Goal: Transaction & Acquisition: Complete application form

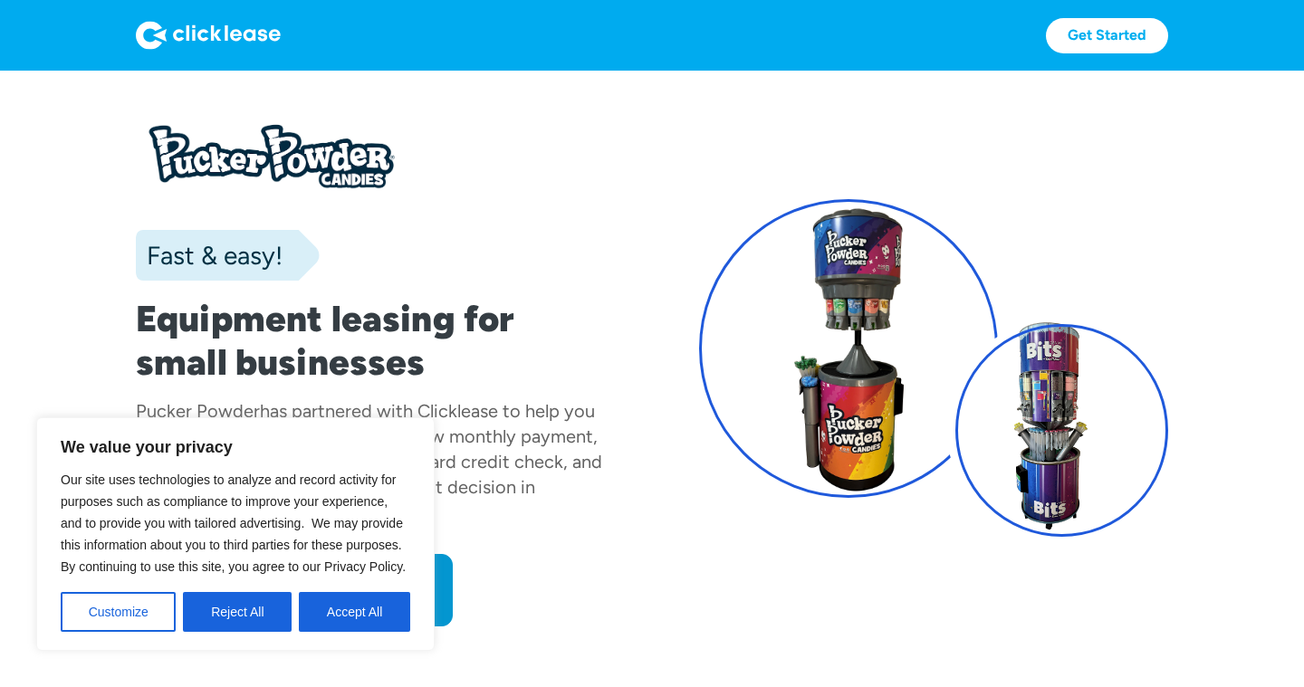
scroll to position [122, 0]
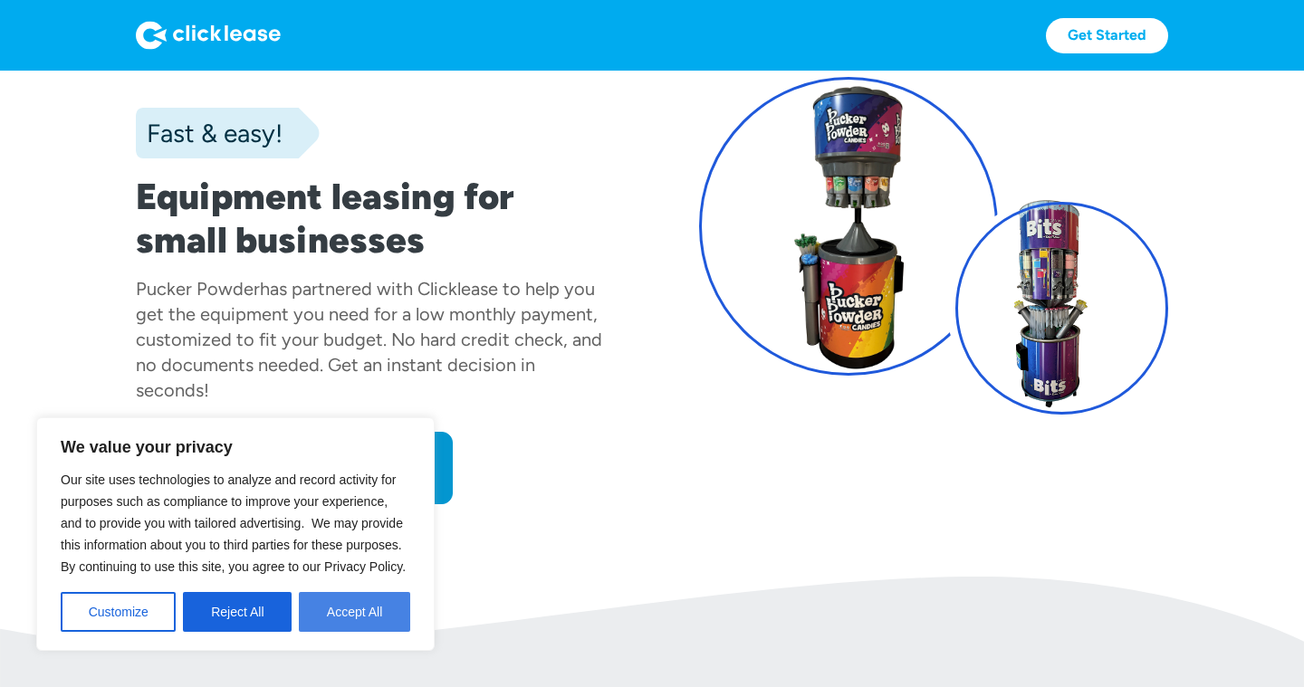
click at [360, 604] on button "Accept All" at bounding box center [354, 612] width 111 height 40
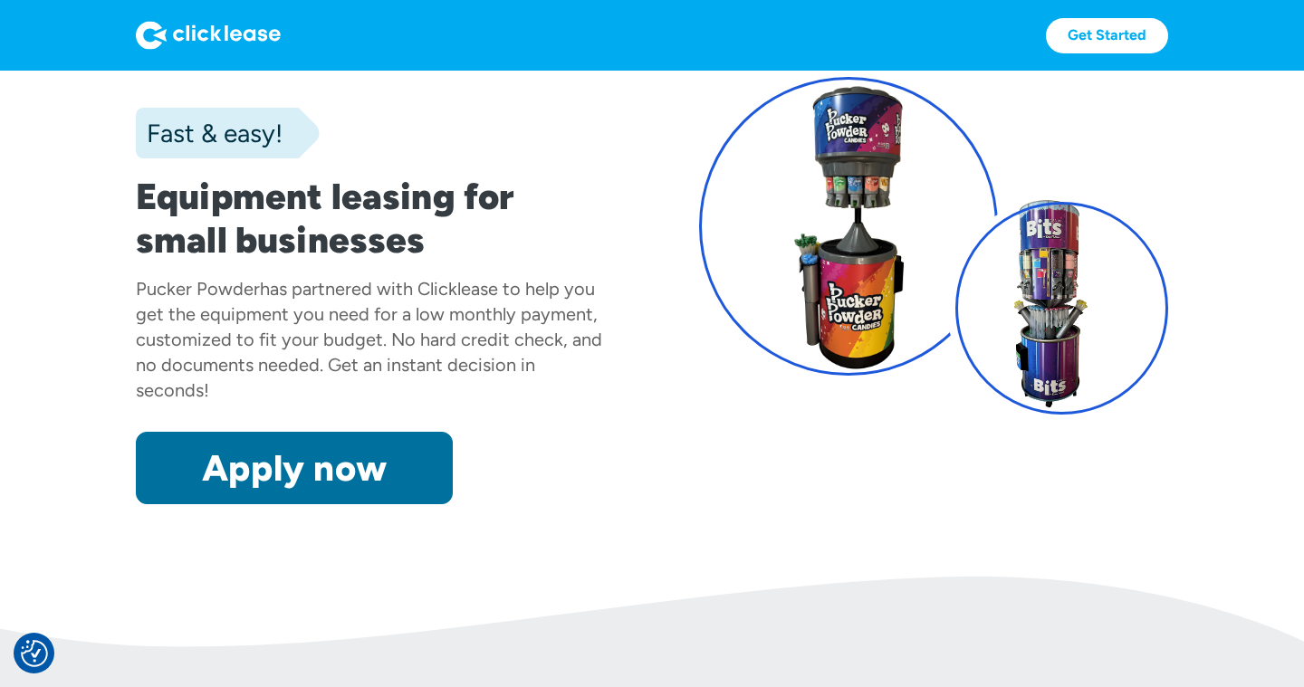
click at [342, 452] on link "Apply now" at bounding box center [294, 468] width 317 height 72
